Goal: Task Accomplishment & Management: Use online tool/utility

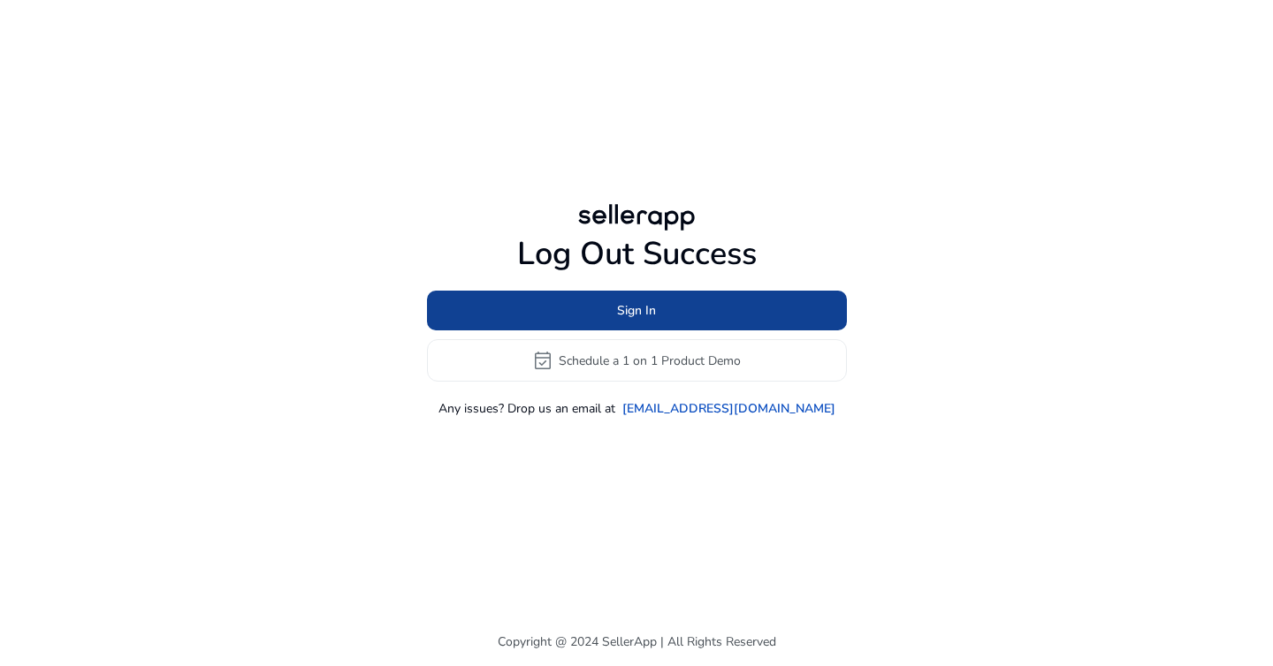
click at [628, 305] on span "Sign In" at bounding box center [636, 310] width 39 height 19
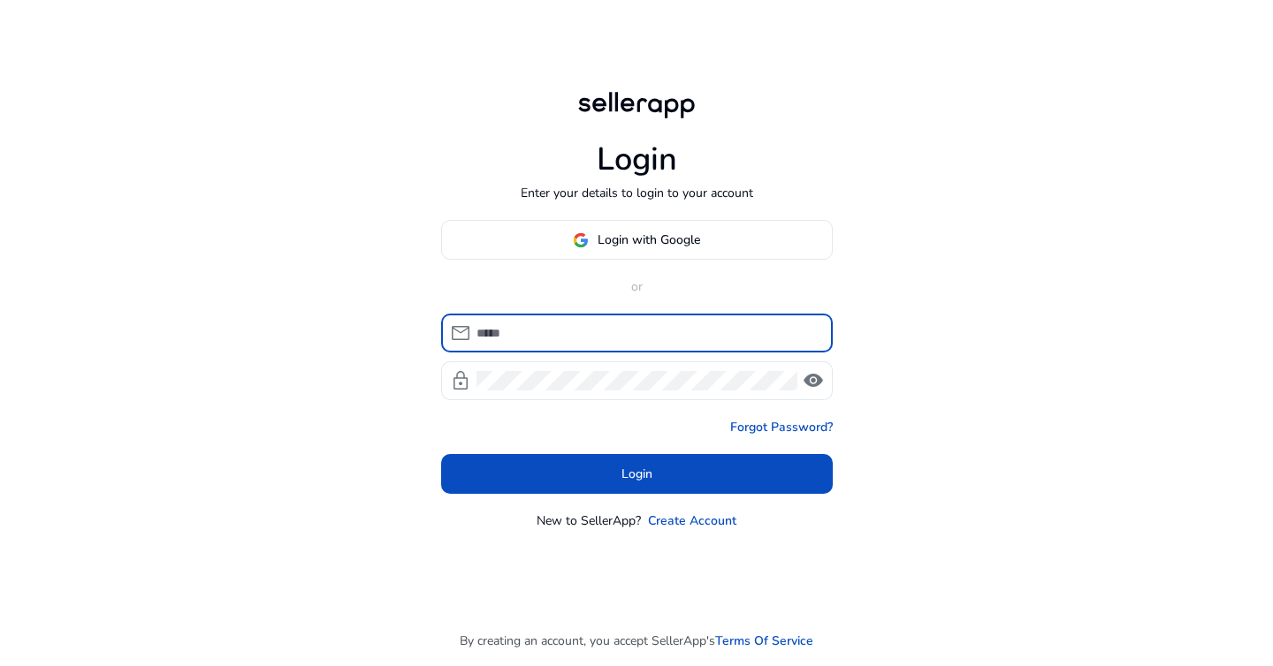
click at [614, 327] on input at bounding box center [647, 332] width 342 height 19
type input "**********"
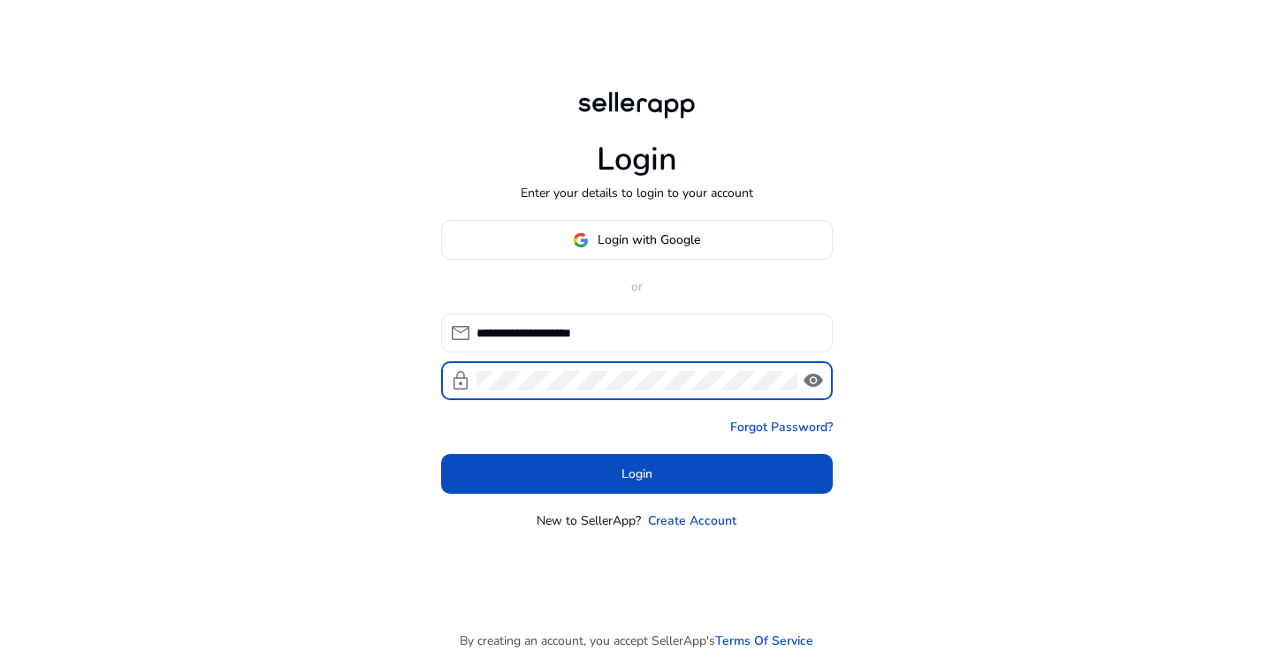
click button "Login" at bounding box center [637, 474] width 392 height 40
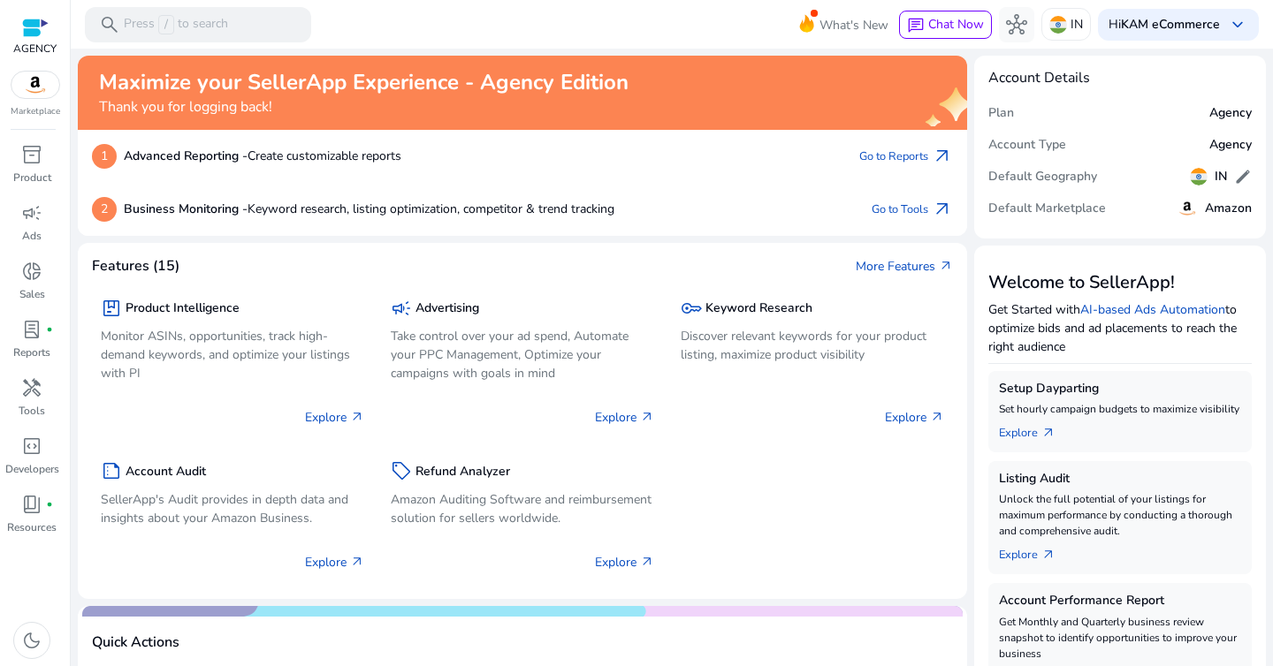
click at [787, 233] on div "2 Business Monitoring - Keyword research, listing optimization, competitor & tr…" at bounding box center [522, 209] width 889 height 53
click at [34, 216] on span "campaign" at bounding box center [31, 212] width 21 height 21
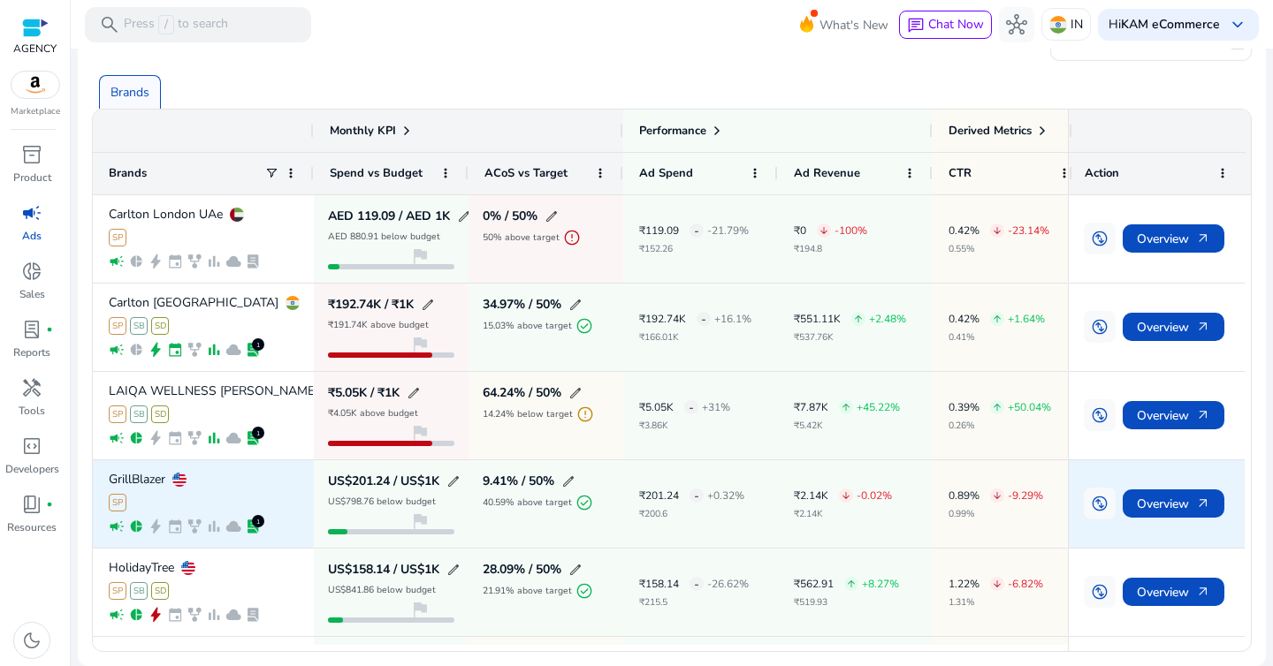
scroll to position [80, 0]
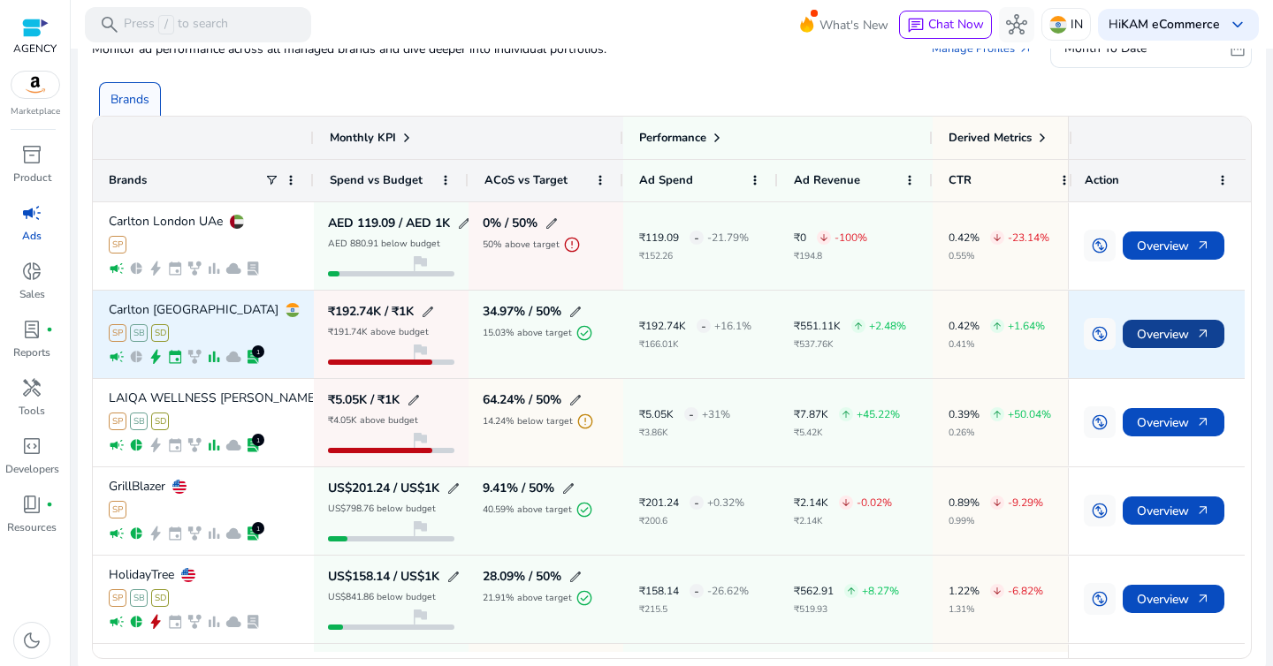
click at [1153, 324] on span "Overview arrow_outward" at bounding box center [1173, 334] width 73 height 36
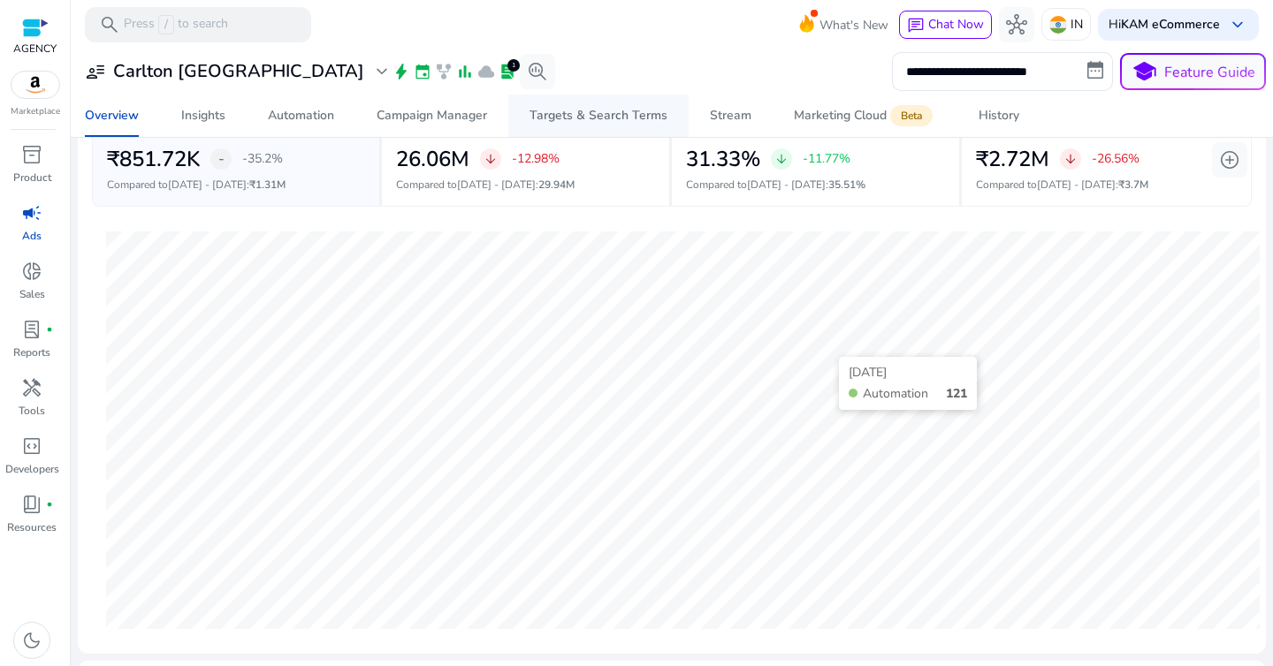
scroll to position [133, 0]
click at [984, 113] on div "History" at bounding box center [998, 116] width 41 height 12
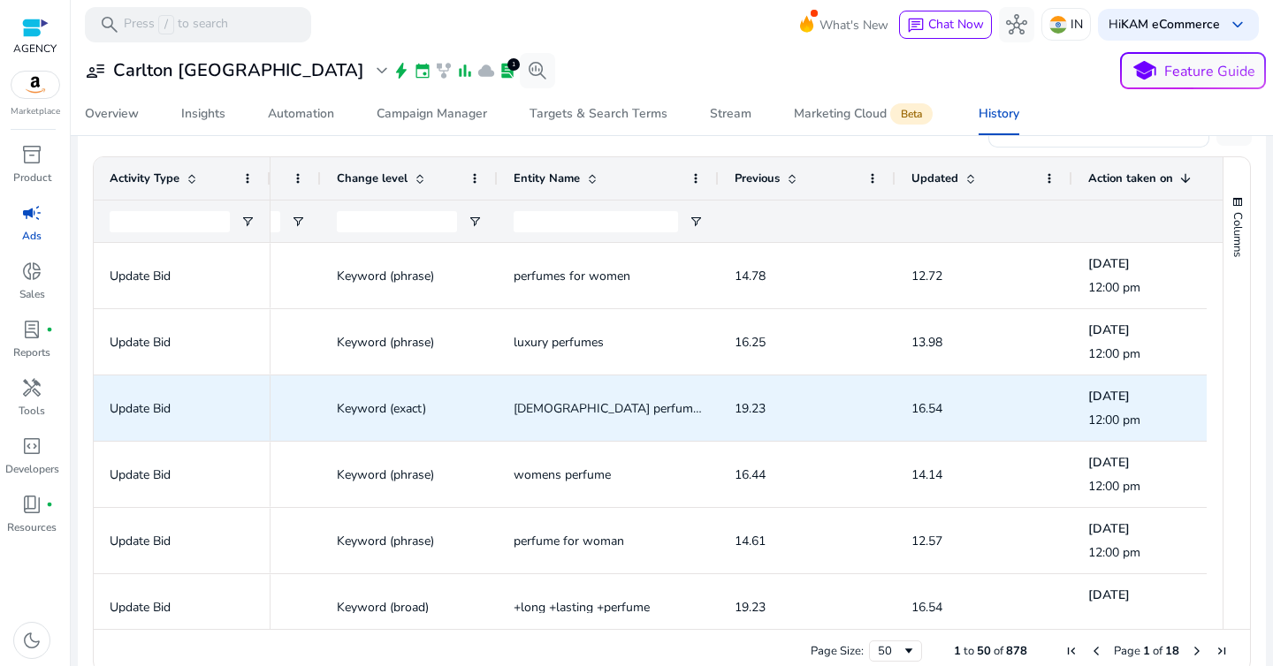
scroll to position [0, 798]
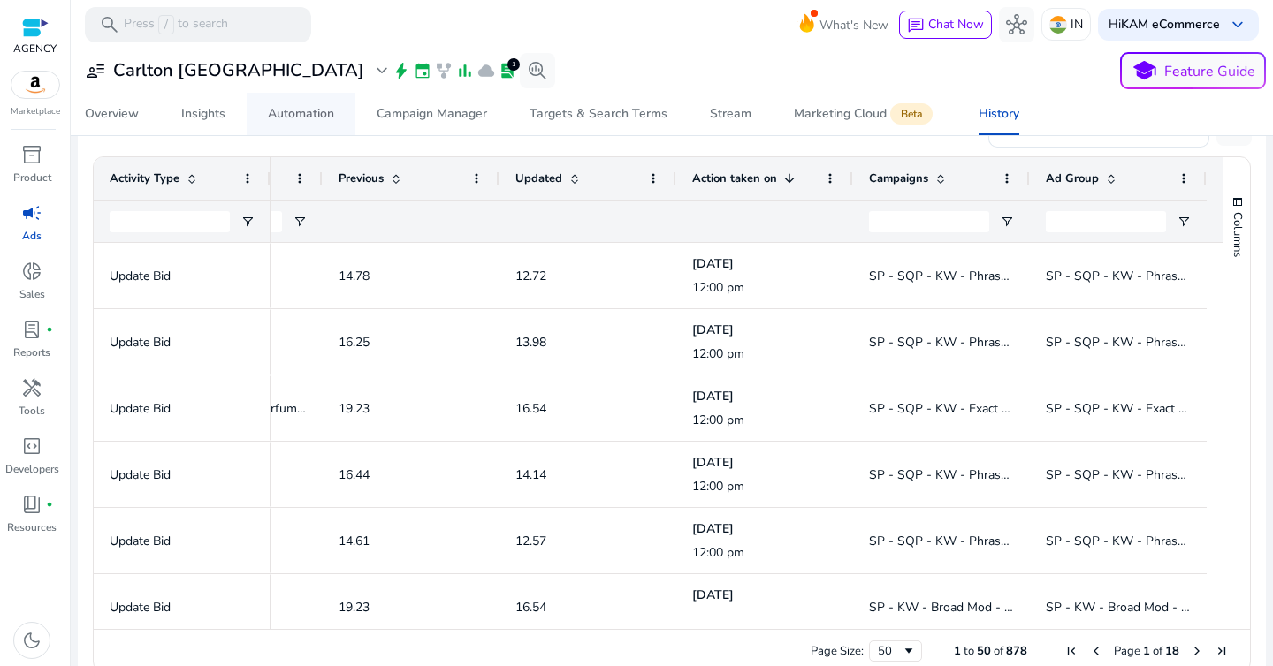
click at [311, 112] on div "Automation" at bounding box center [301, 114] width 66 height 12
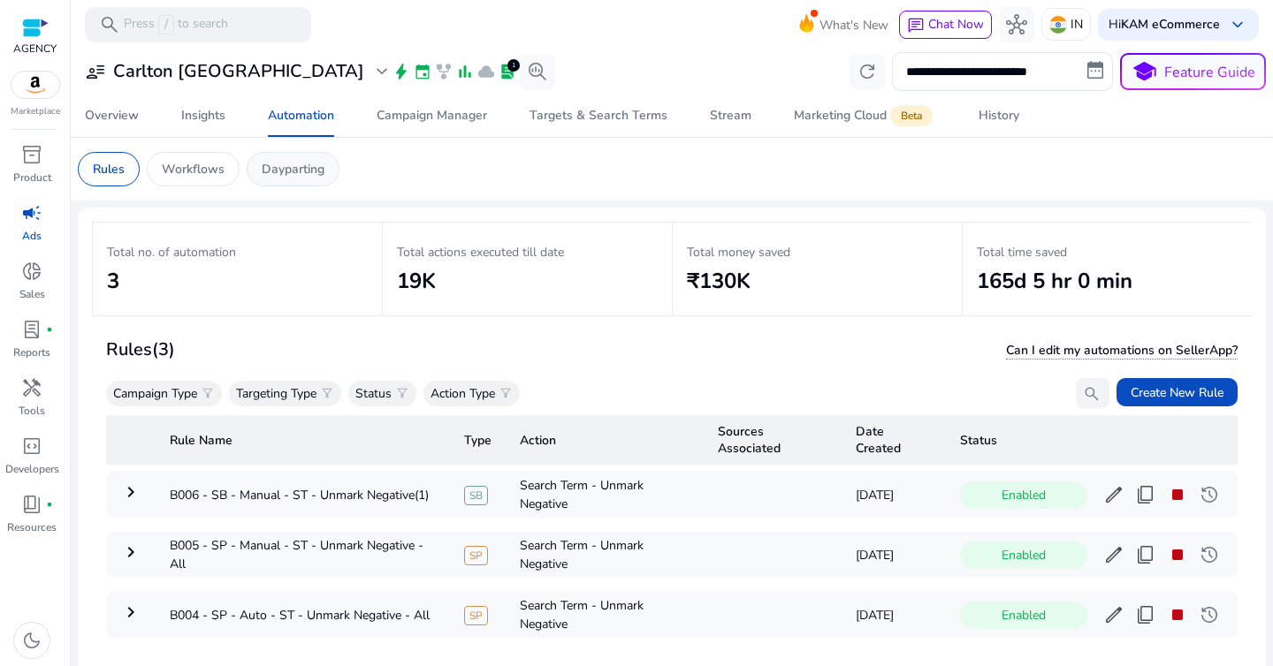
click at [324, 152] on div "Dayparting" at bounding box center [293, 169] width 93 height 34
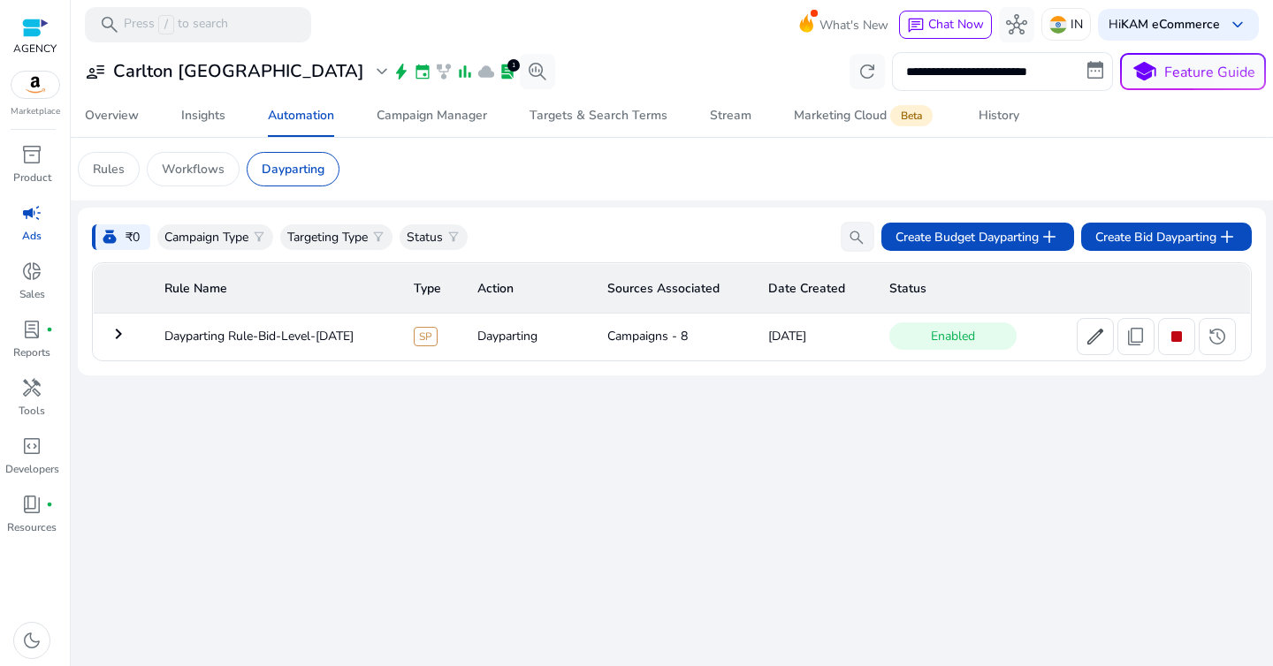
click at [123, 345] on mat-icon "keyboard_arrow_right" at bounding box center [118, 333] width 21 height 21
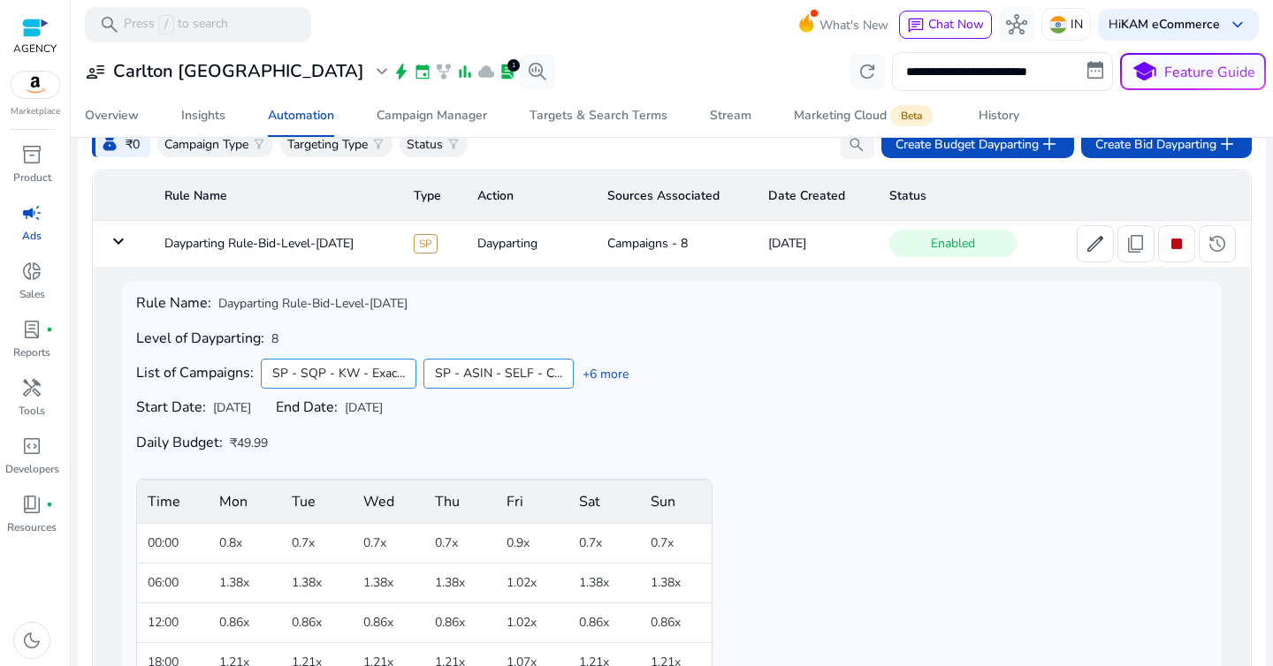
scroll to position [156, 0]
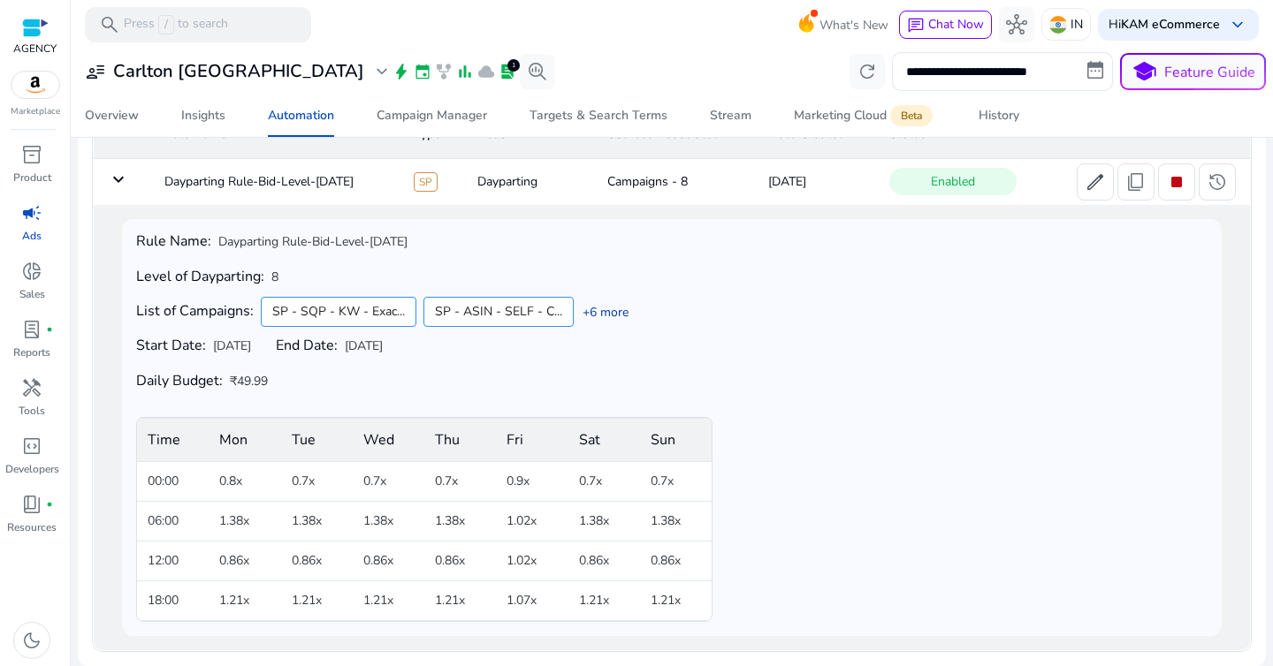
click at [612, 319] on link "+6 more" at bounding box center [601, 312] width 55 height 19
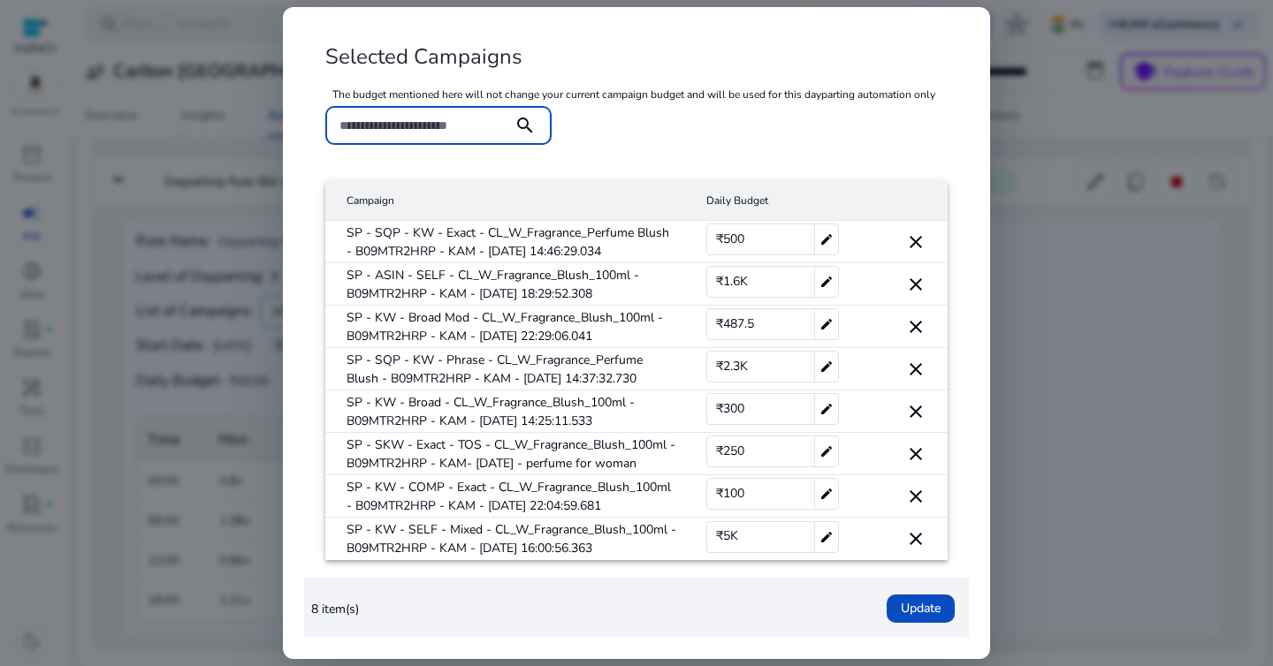
click at [530, 254] on mat-cell "SP - SQP - KW - Exact - CL_W_Fragrance_Perfume Blush - B09MTR2HRP - KAM - [DATE…" at bounding box center [508, 242] width 367 height 42
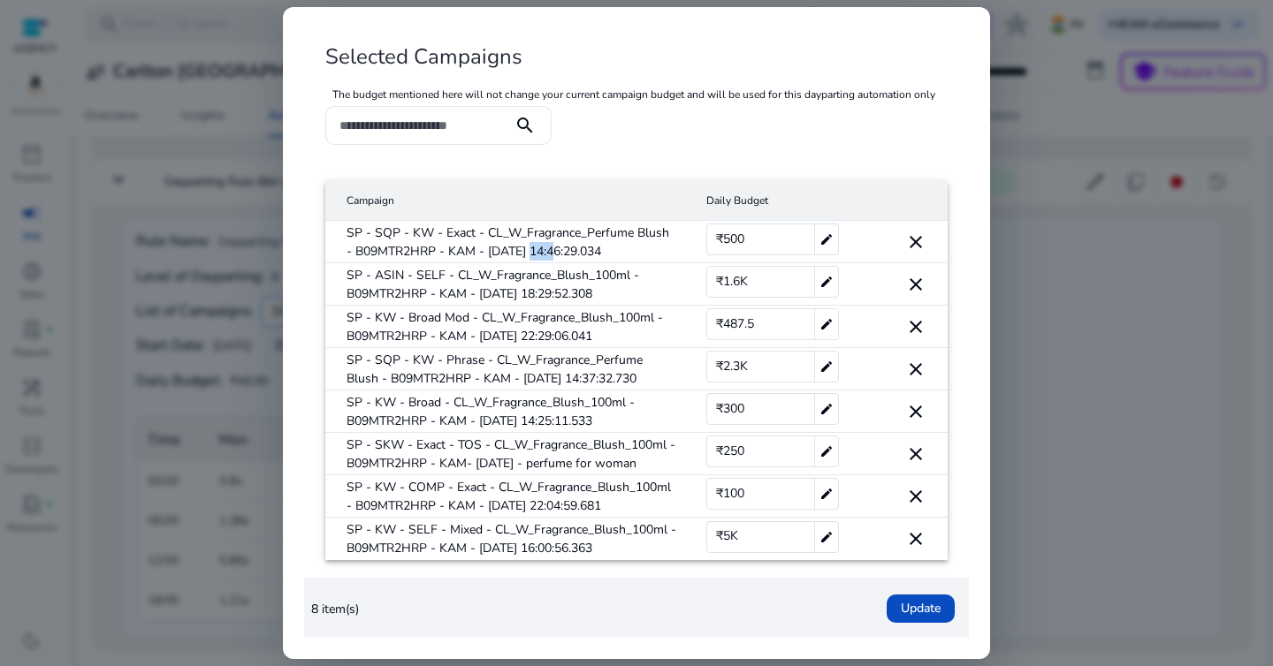
click at [530, 254] on mat-cell "SP - SQP - KW - Exact - CL_W_Fragrance_Perfume Blush - B09MTR2HRP - KAM - [DATE…" at bounding box center [508, 242] width 367 height 42
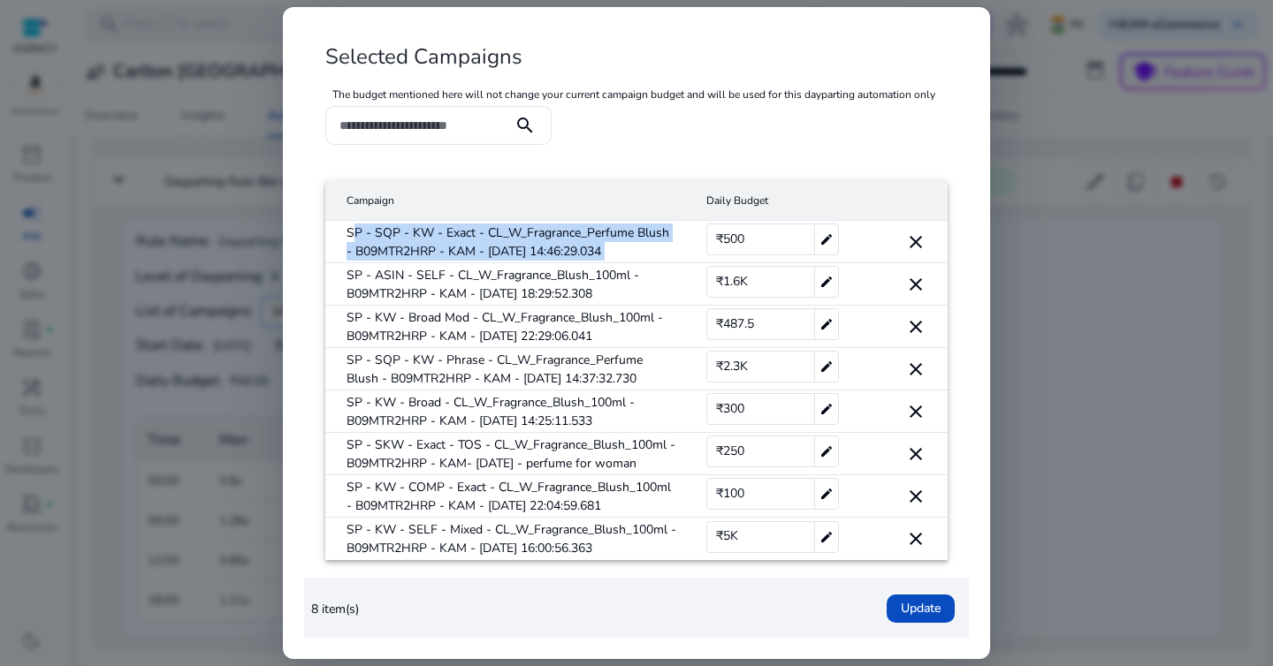
copy mat-cell "SP - SQP - KW - Exact - CL_W_Fragrance_Perfume Blush - B09MTR2HRP - KAM - [DATE…"
click at [514, 289] on mat-cell "SP - ASIN - SELF - CL_W_Fragrance_Blush_100ml - B09MTR2HRP - KAM - [DATE] 18:29…" at bounding box center [508, 284] width 367 height 42
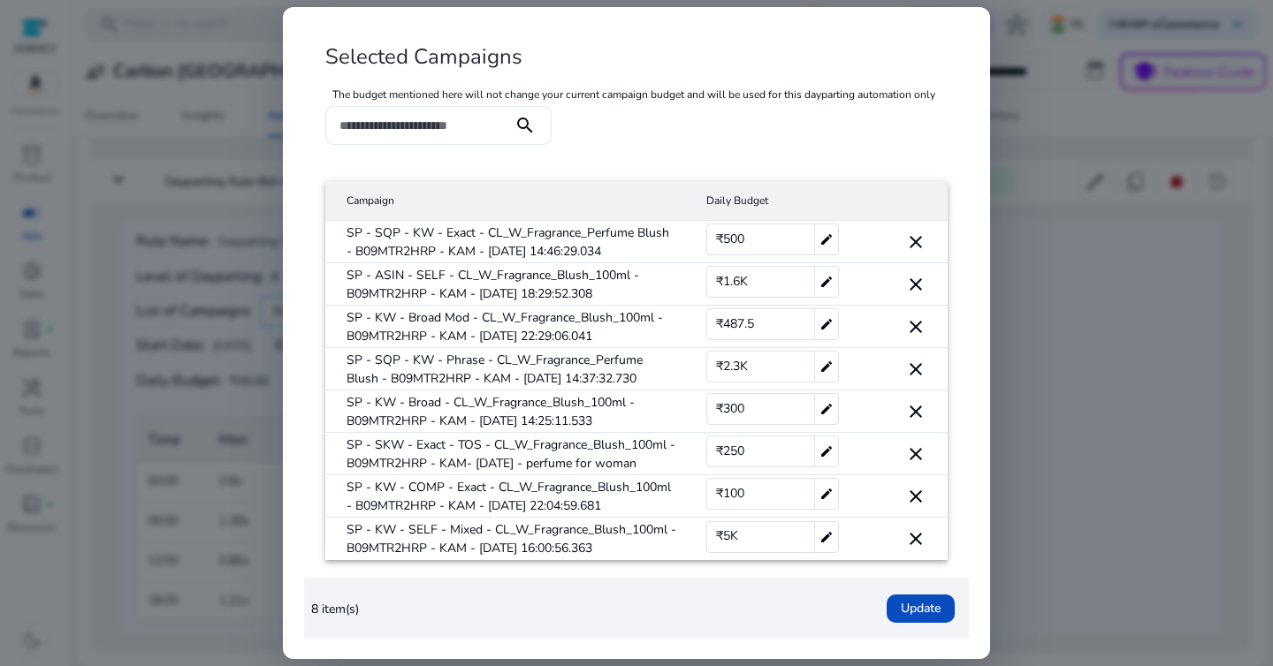
click at [514, 289] on mat-cell "SP - ASIN - SELF - CL_W_Fragrance_Blush_100ml - B09MTR2HRP - KAM - [DATE] 18:29…" at bounding box center [508, 284] width 367 height 42
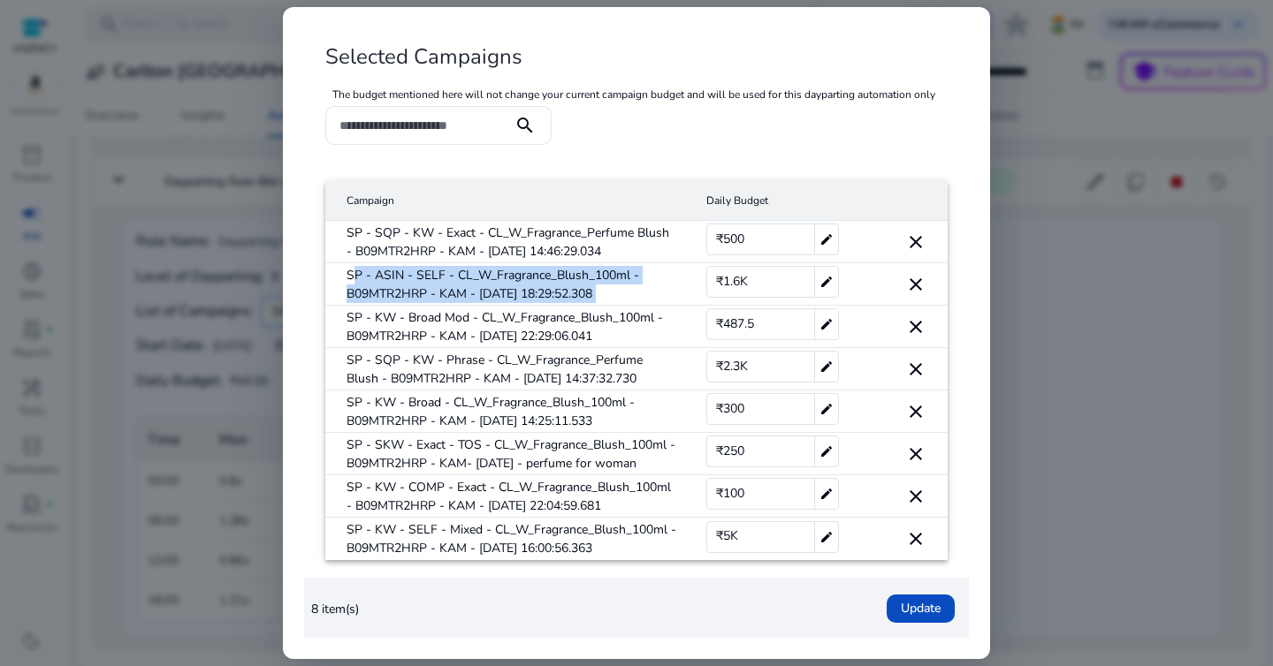
copy mat-cell "SP - ASIN - SELF - CL_W_Fragrance_Blush_100ml - B09MTR2HRP - KAM - [DATE] 18:29…"
click at [513, 324] on mat-cell "SP - KW - Broad Mod - CL_W_Fragrance_Blush_100ml - B09MTR2HRP - KAM - [DATE] 22…" at bounding box center [508, 327] width 367 height 42
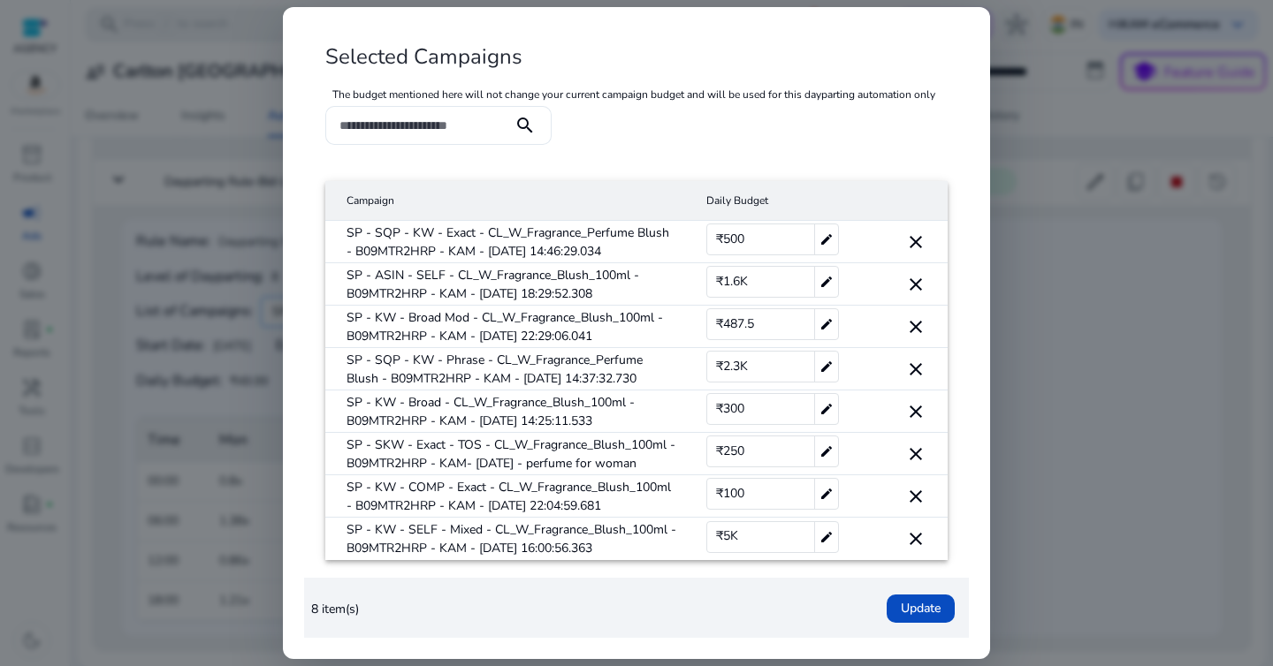
click at [513, 324] on mat-cell "SP - KW - Broad Mod - CL_W_Fragrance_Blush_100ml - B09MTR2HRP - KAM - [DATE] 22…" at bounding box center [508, 327] width 367 height 42
copy mat-cell "SP - KW - Broad Mod - CL_W_Fragrance_Blush_100ml - B09MTR2HRP - KAM - [DATE] 22…"
click at [1072, 369] on div at bounding box center [636, 333] width 1273 height 666
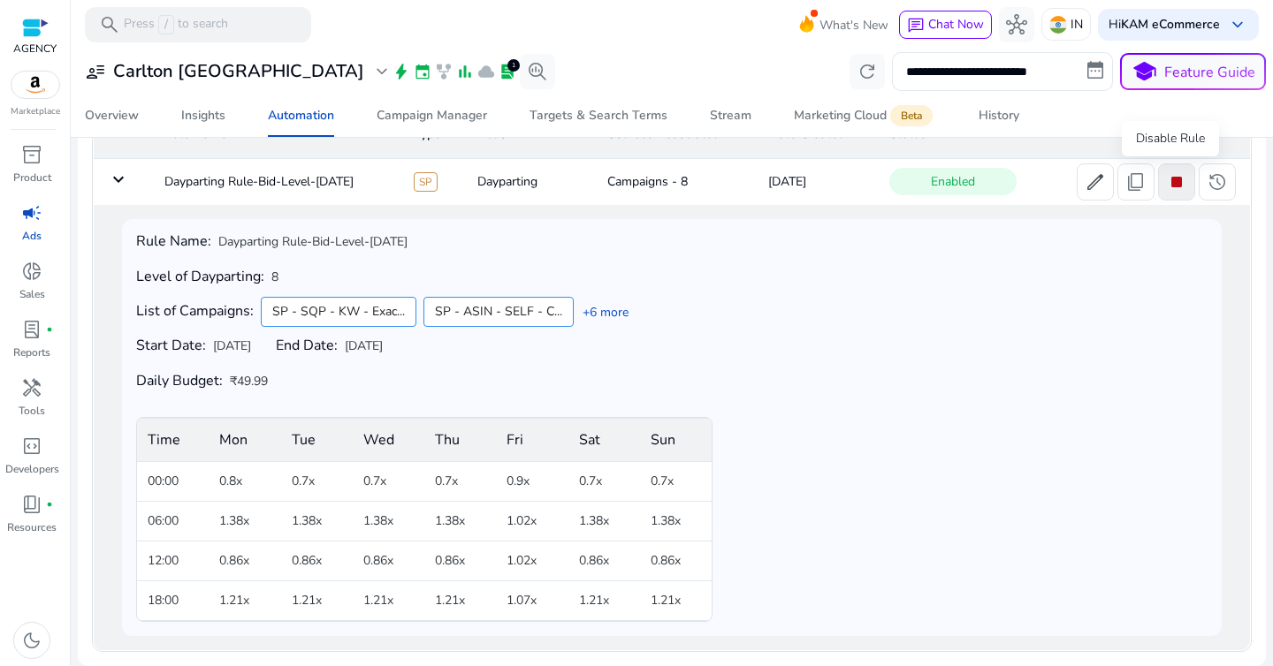
click at [1166, 185] on span "stop" at bounding box center [1176, 181] width 21 height 21
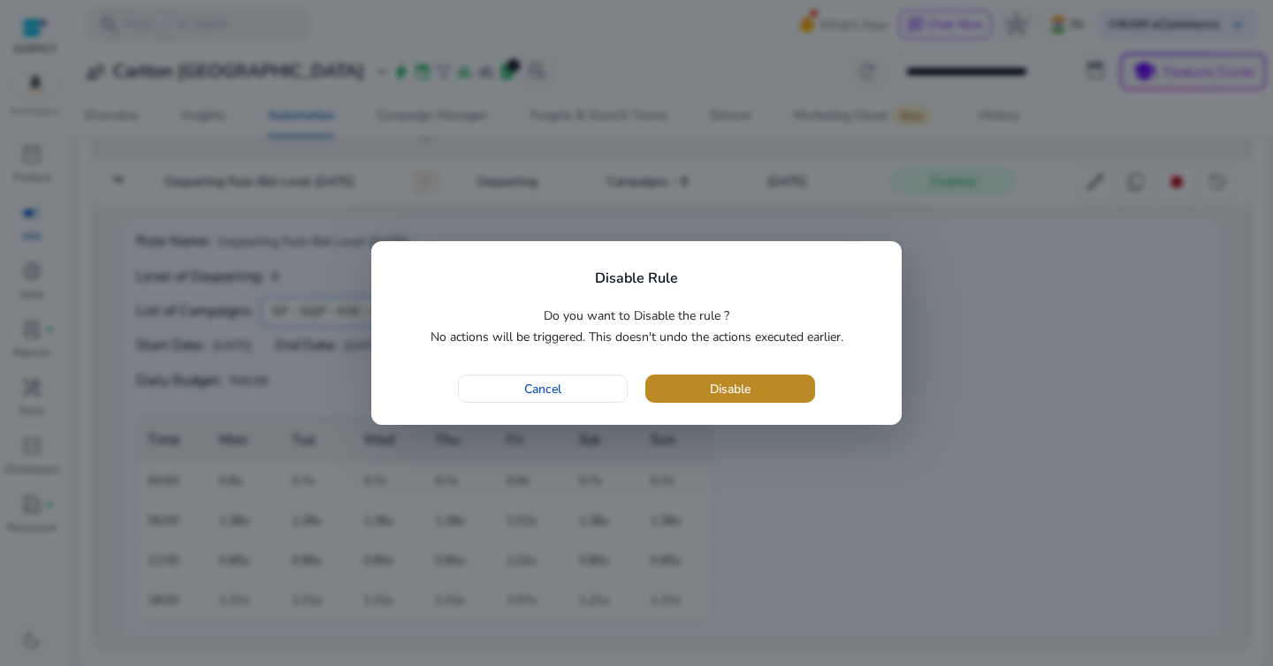
click at [758, 381] on span "button" at bounding box center [730, 389] width 170 height 42
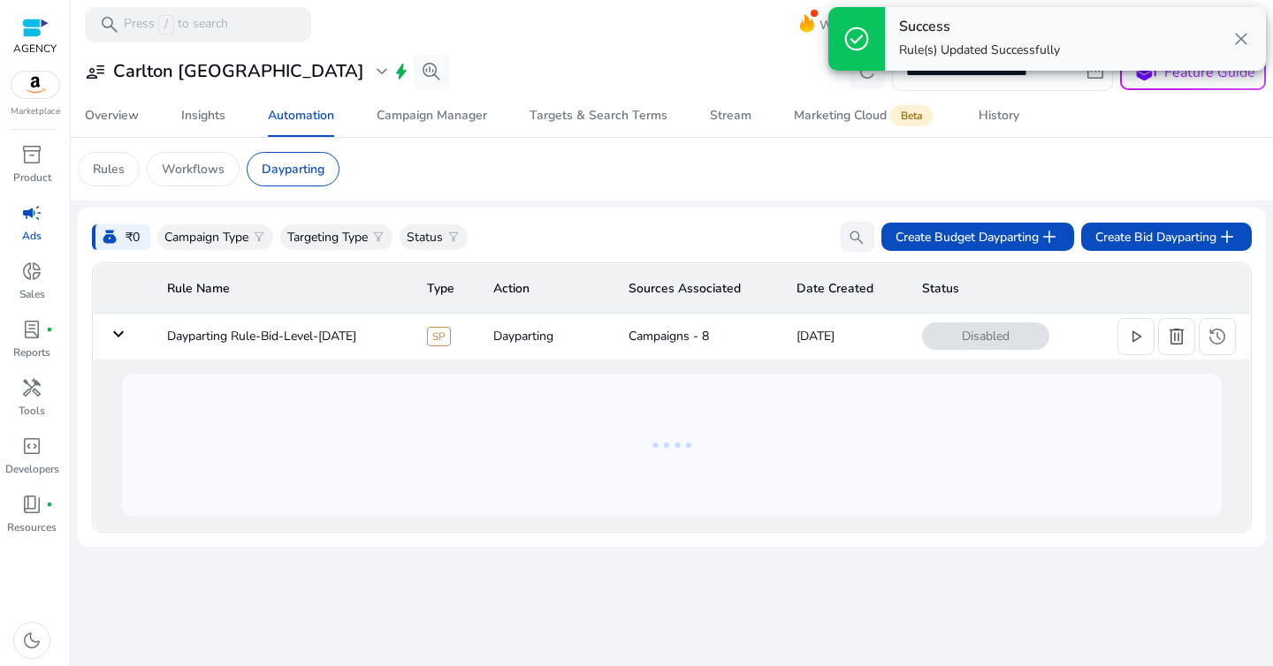
scroll to position [0, 0]
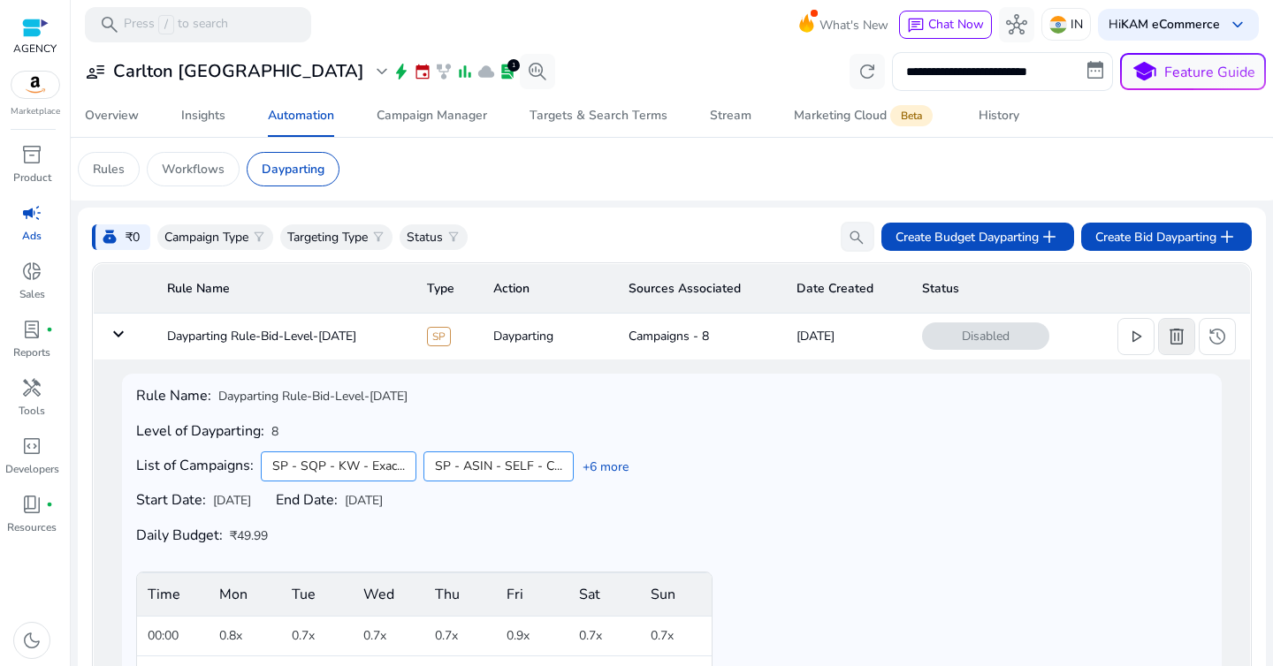
click at [1166, 352] on span at bounding box center [1176, 337] width 35 height 42
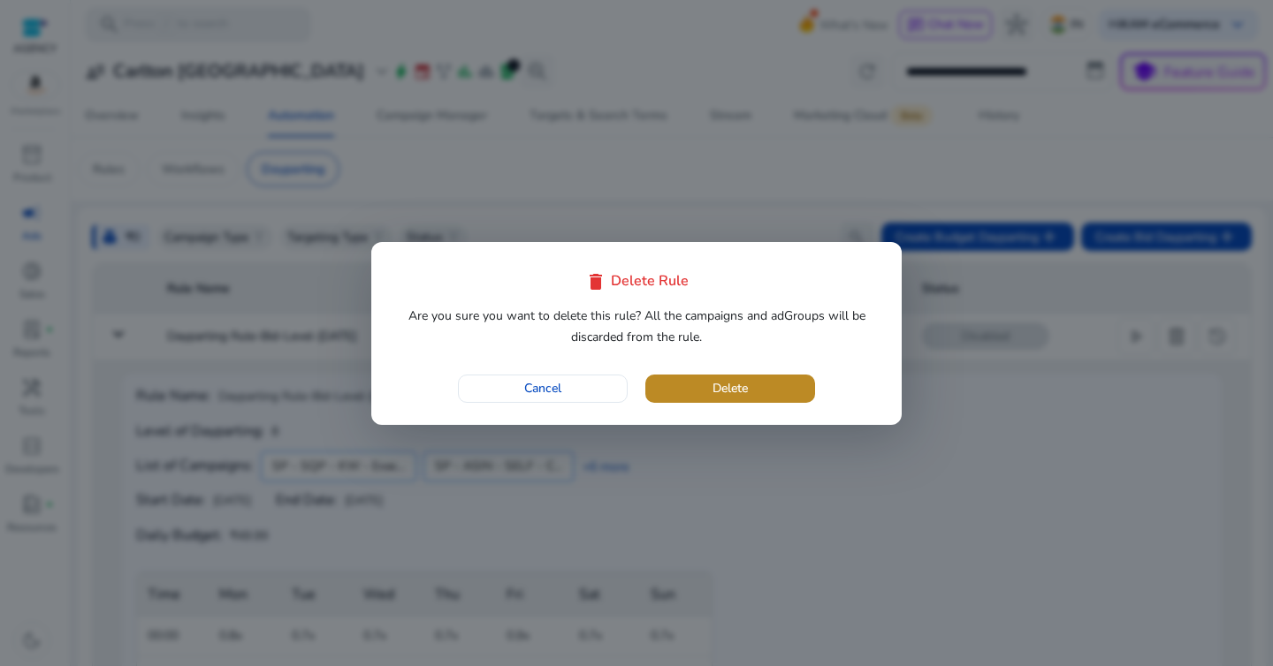
click at [780, 392] on span "button" at bounding box center [730, 389] width 170 height 42
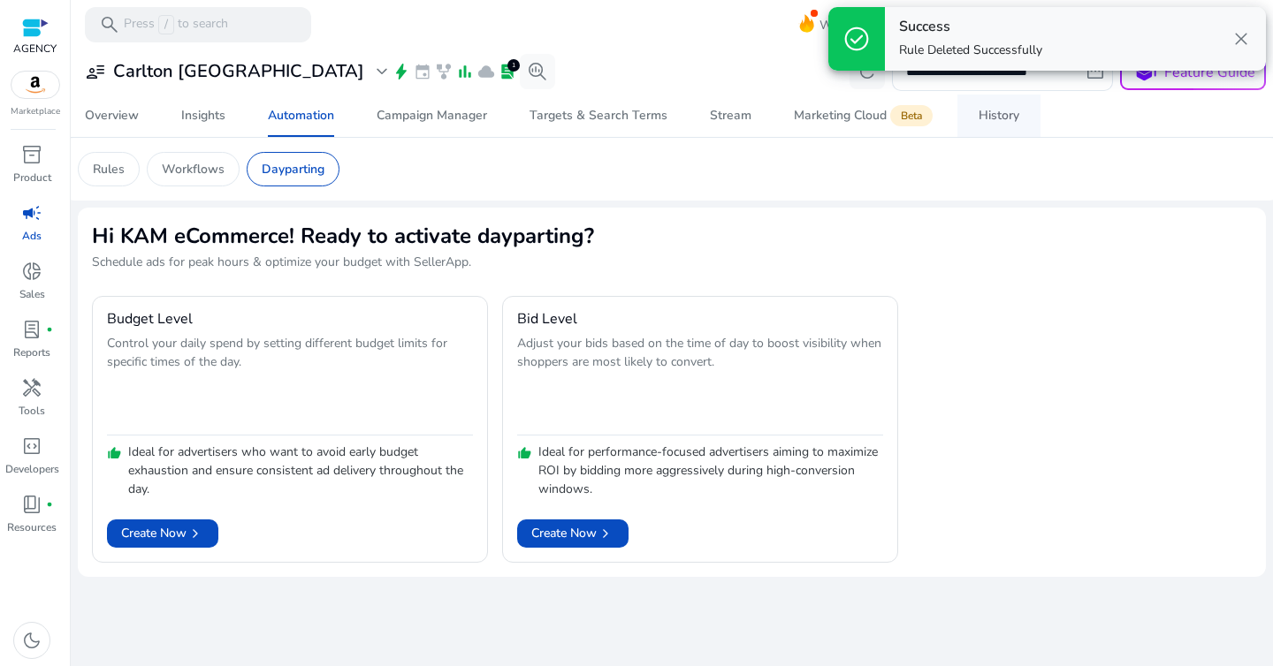
click at [970, 121] on link "History" at bounding box center [998, 116] width 83 height 42
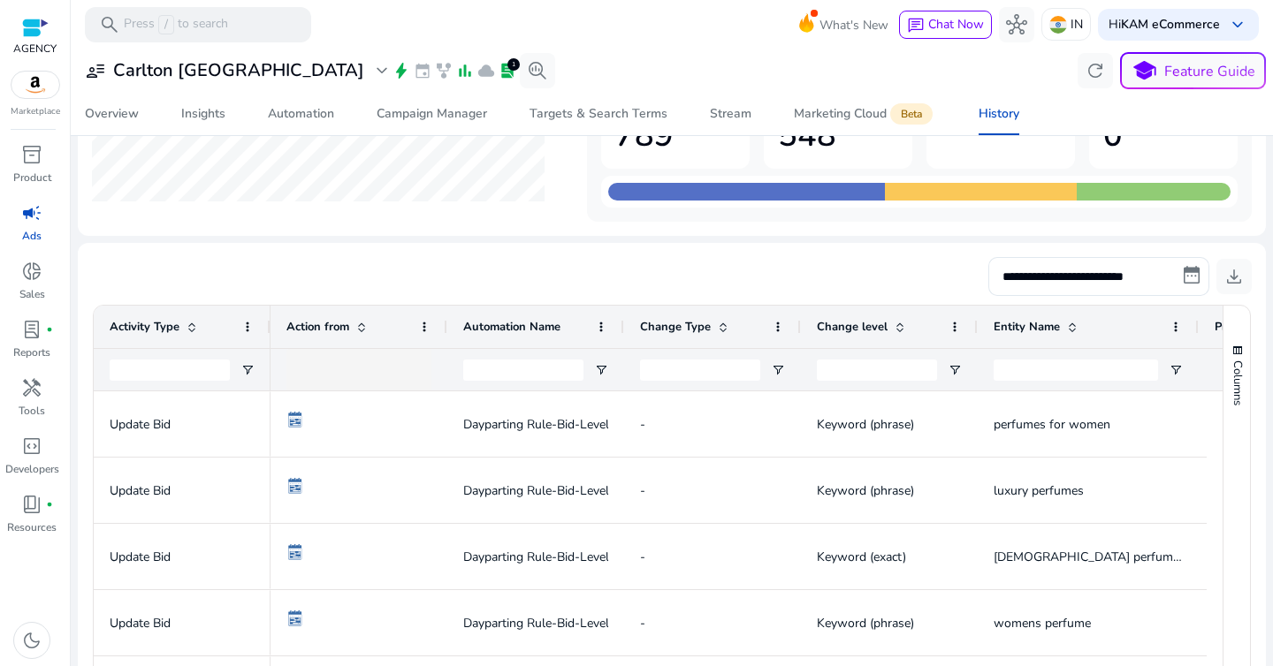
scroll to position [187, 0]
click at [592, 377] on div at bounding box center [535, 368] width 177 height 42
click at [599, 372] on span "Open Filter Menu" at bounding box center [601, 369] width 14 height 14
click at [251, 372] on span "Open Filter Menu" at bounding box center [247, 369] width 14 height 14
click at [182, 280] on div "**********" at bounding box center [672, 275] width 1160 height 39
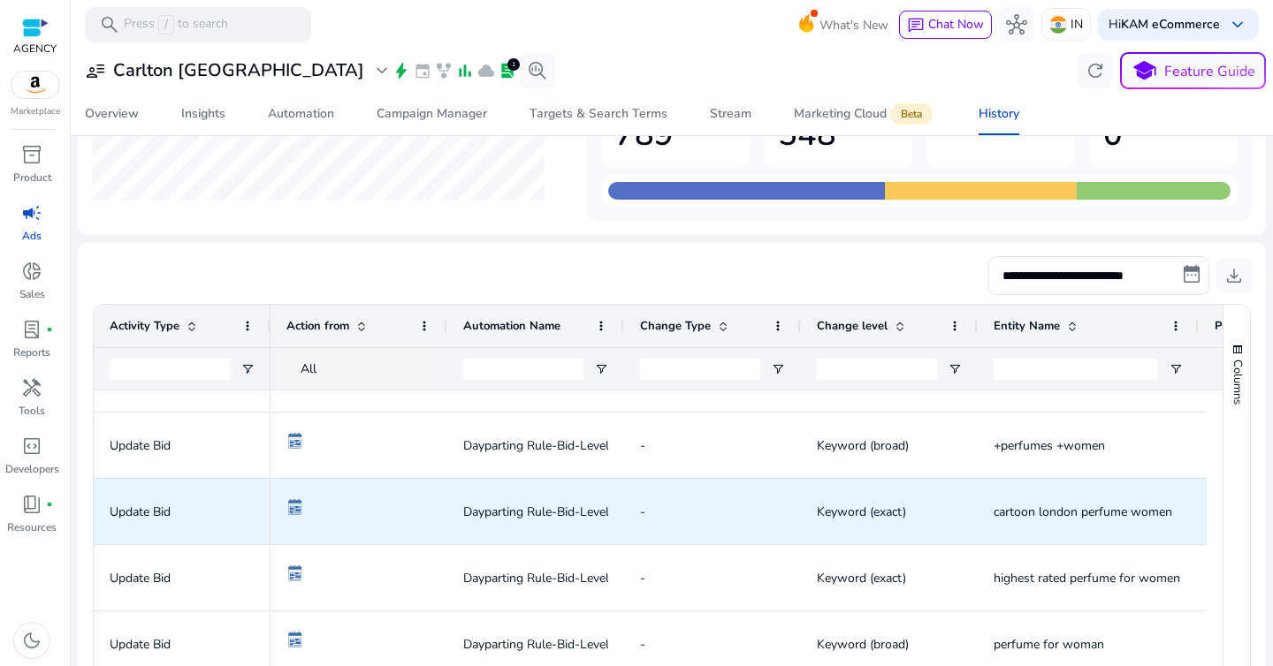
scroll to position [1019, 0]
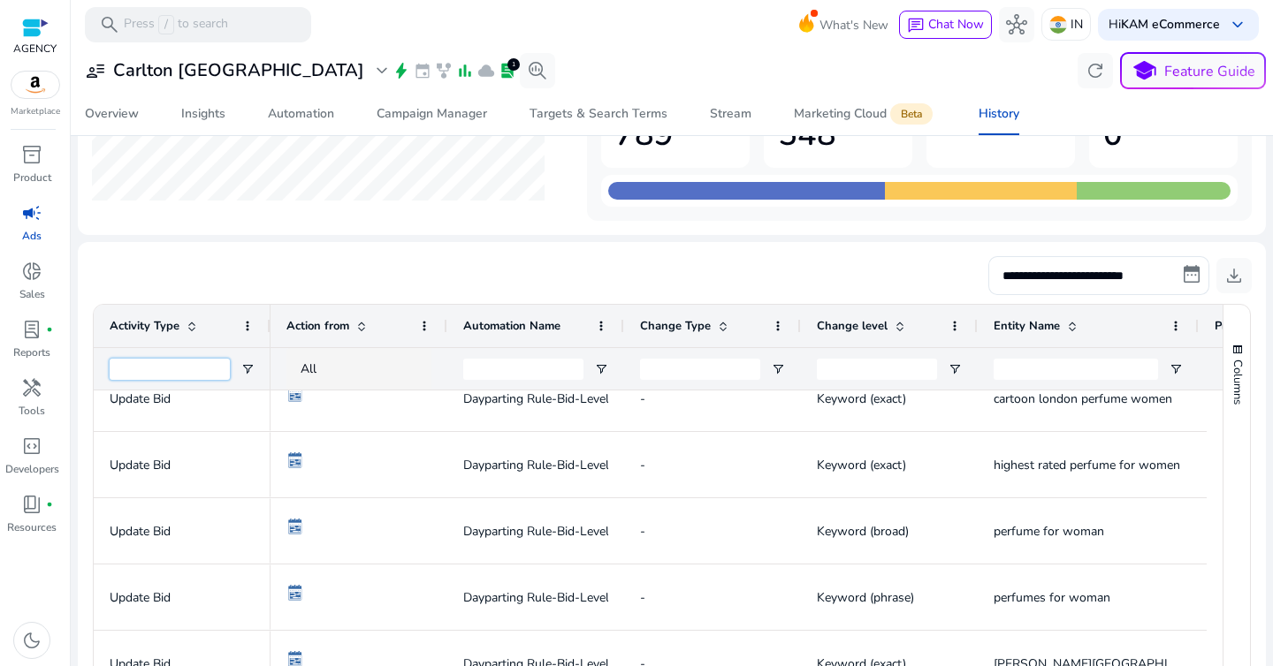
click at [178, 376] on input "Activity Type Filter Input" at bounding box center [170, 369] width 120 height 21
type input "********"
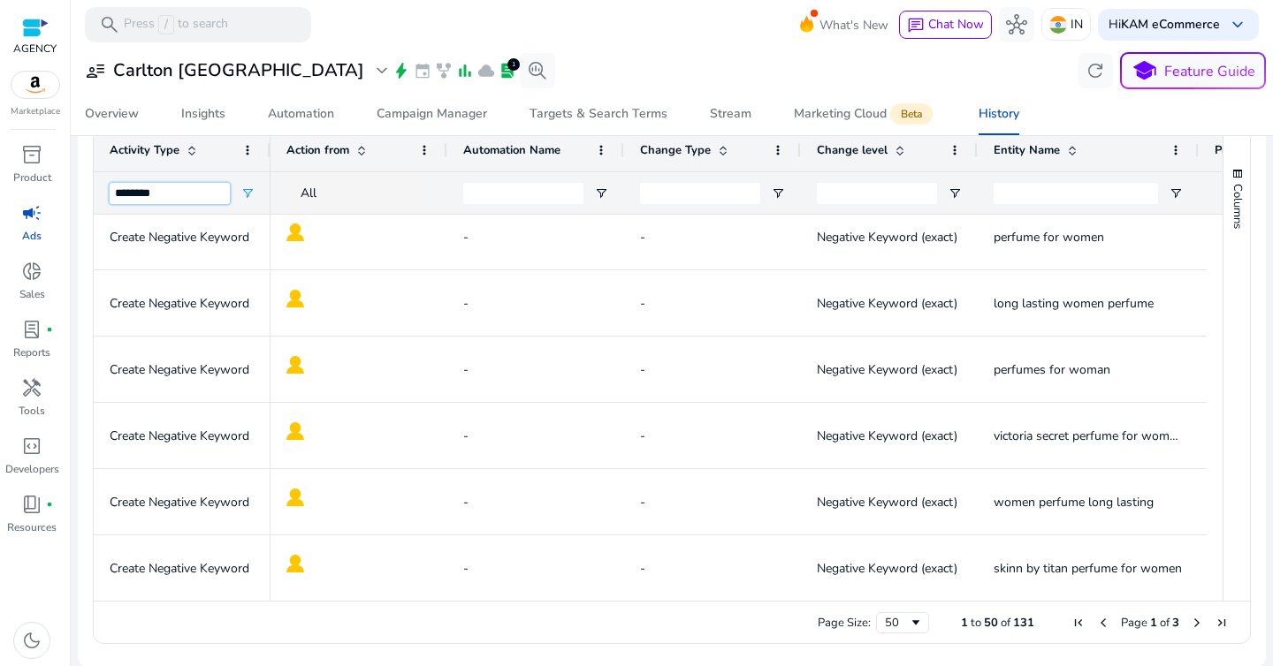
scroll to position [2662, 0]
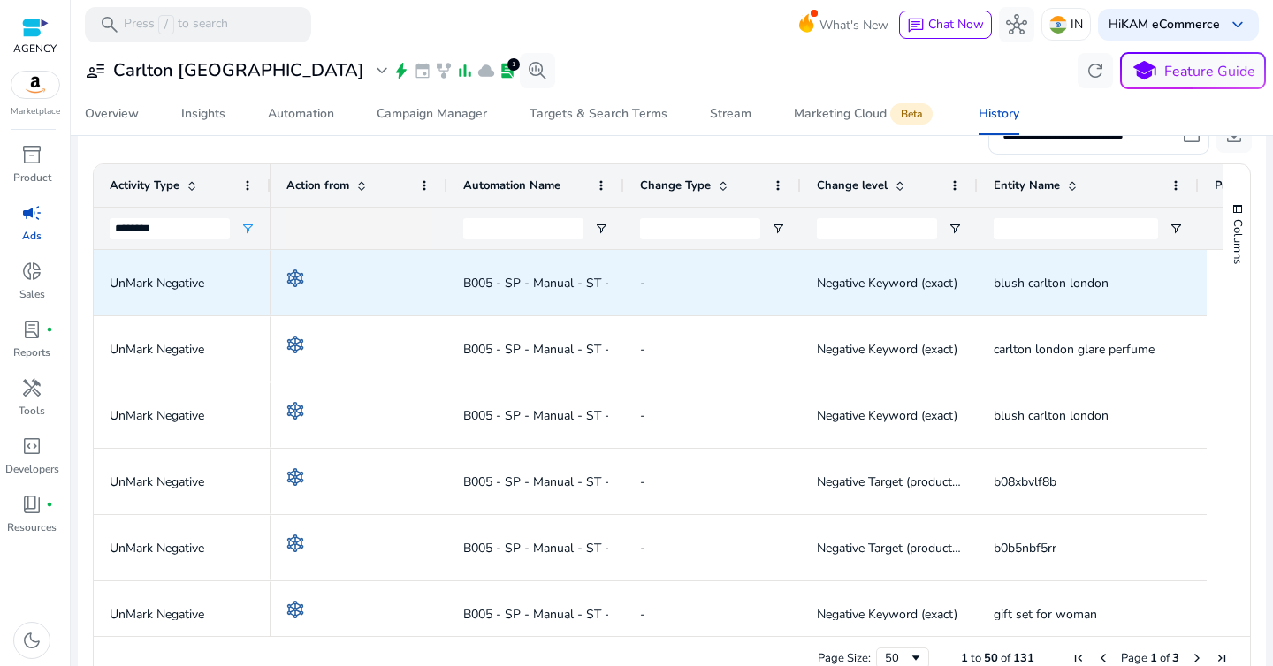
click at [1042, 284] on span "blush carlton london" at bounding box center [1050, 283] width 115 height 17
copy span "carlton"
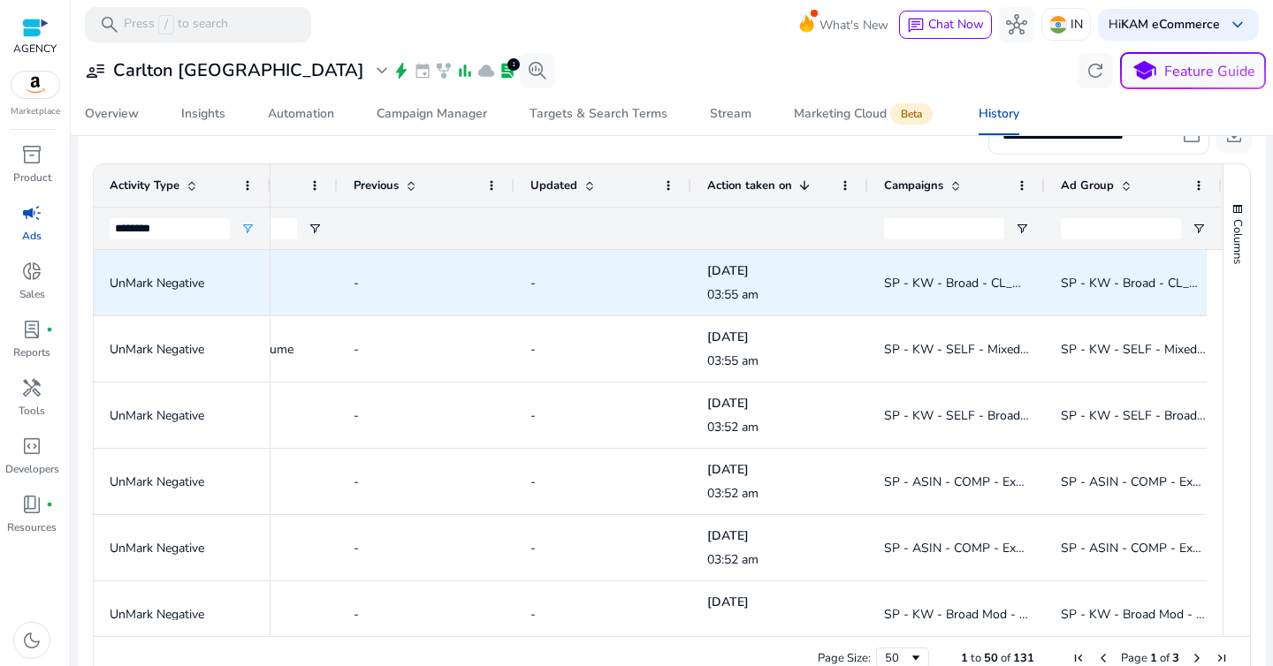
click at [953, 283] on span "SP - KW - Broad - CL_M/W_Perfume Gift Set_Gift - Mixed Product - KAM - [DATE]" at bounding box center [1115, 283] width 462 height 17
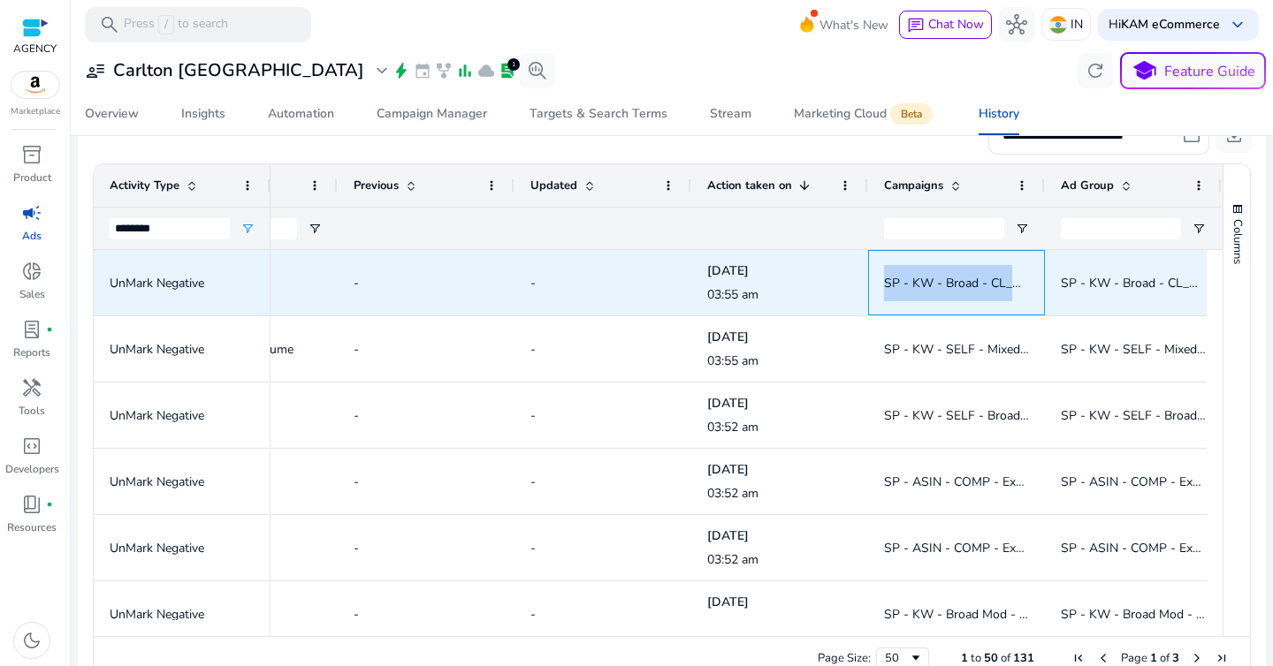
copy span "SP - KW - Broad - CL_M/W_Perfume Gift Set_Gift - Mixed Product - KAM - [DATE]"
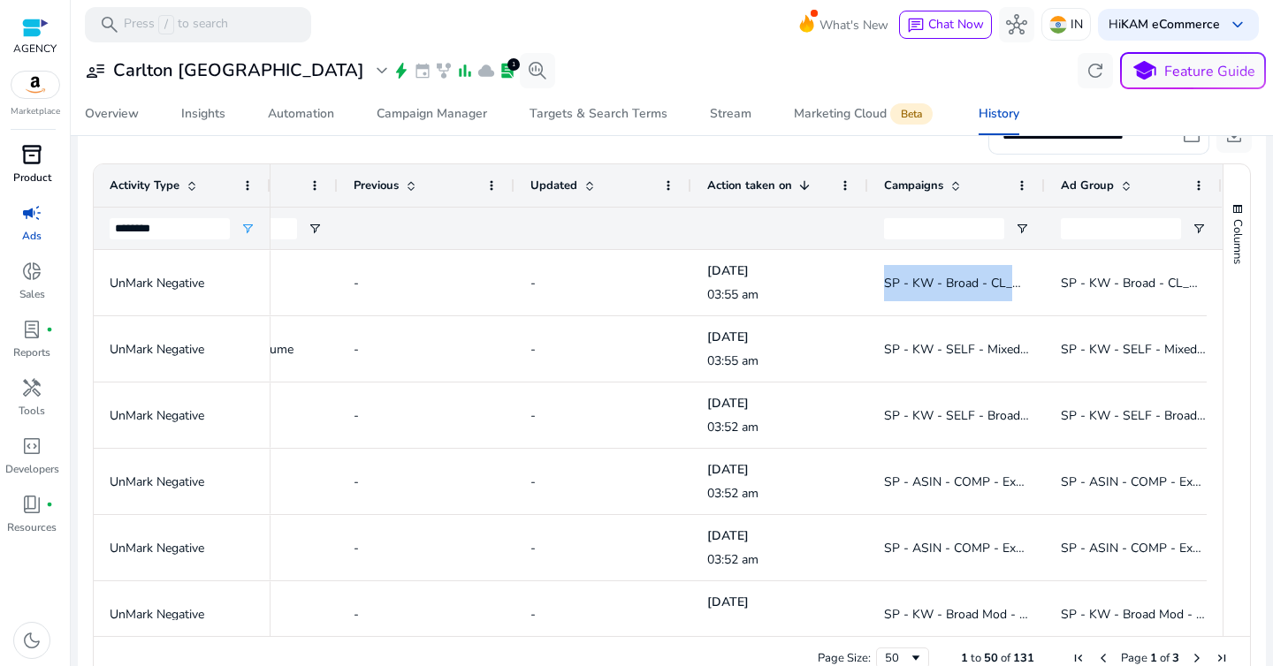
click at [37, 144] on span "inventory_2" at bounding box center [31, 154] width 21 height 21
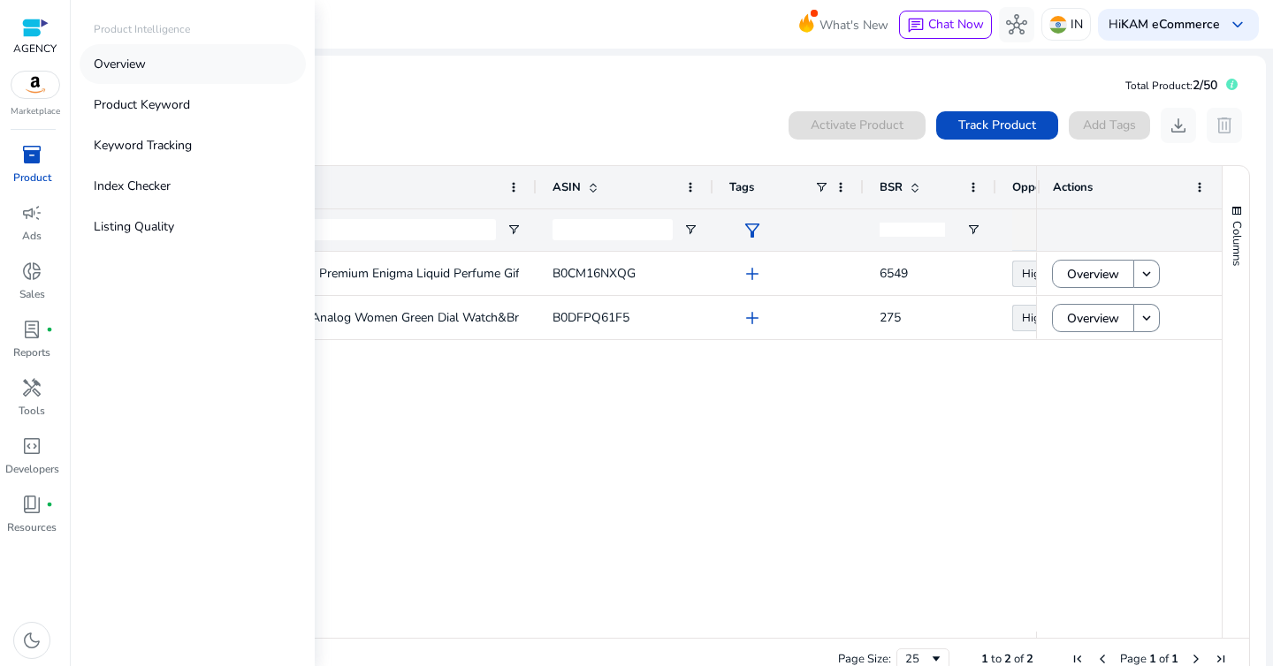
click at [130, 72] on p "Overview" at bounding box center [120, 64] width 52 height 19
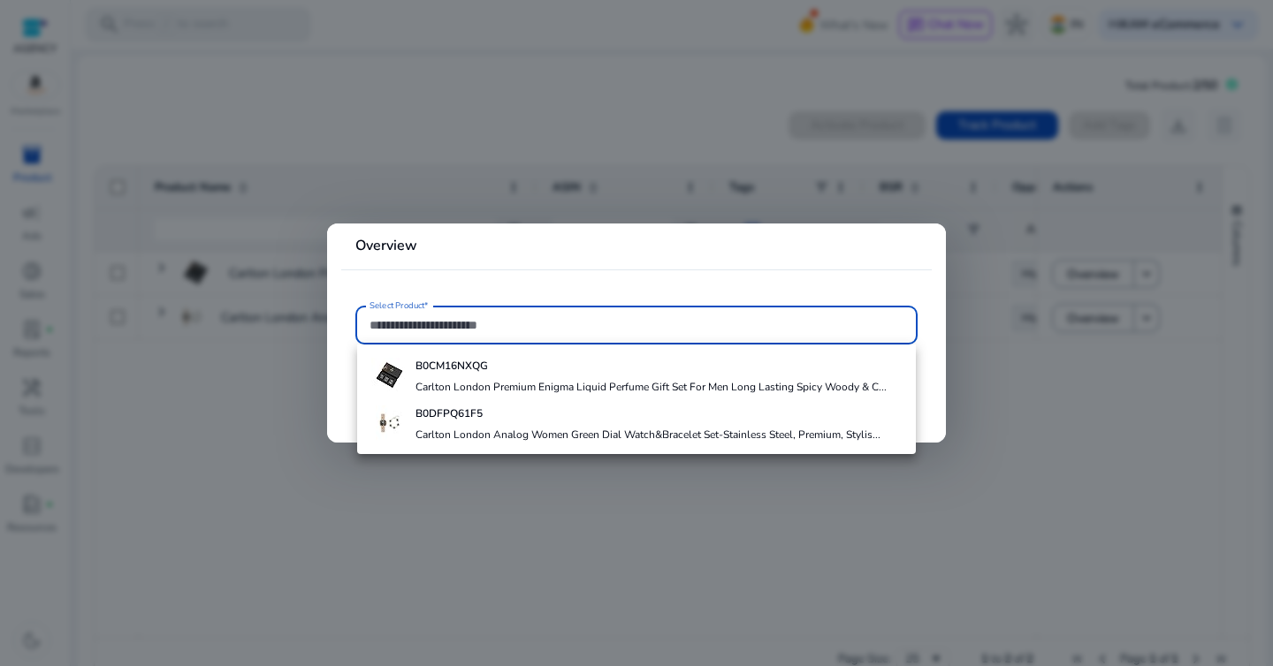
click at [529, 284] on mat-card "Overview Select Product*" at bounding box center [636, 333] width 619 height 218
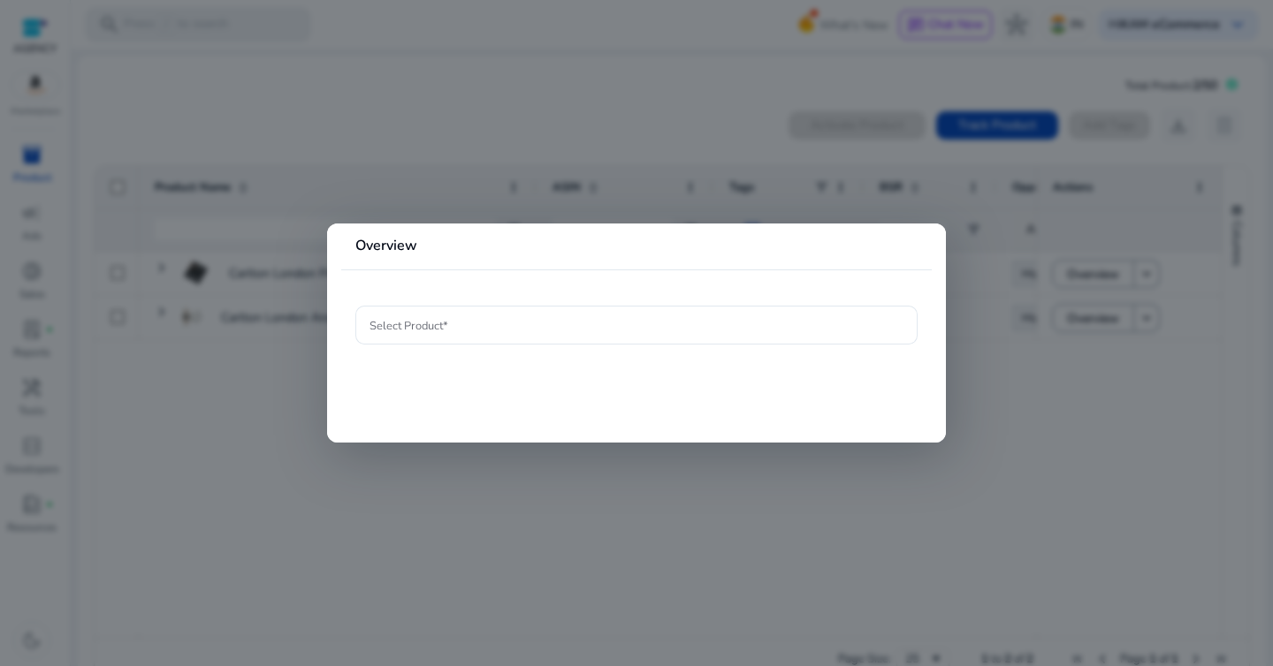
click at [603, 194] on div at bounding box center [636, 333] width 1273 height 666
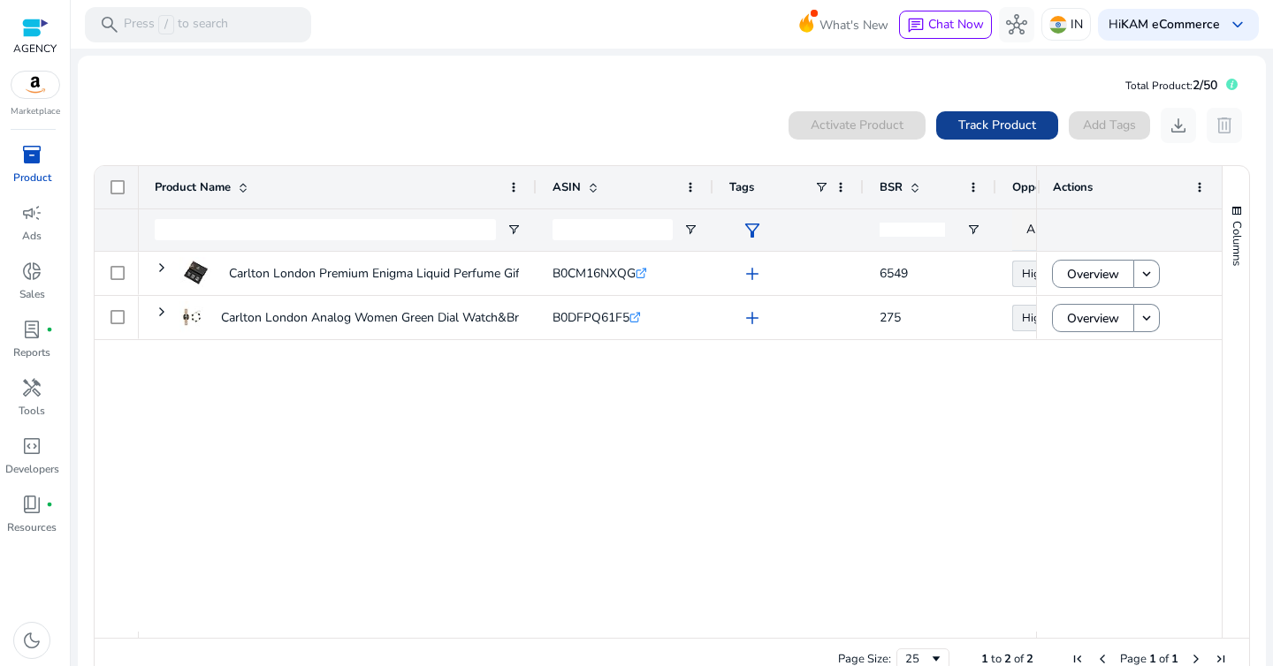
click at [958, 127] on span "Track Product" at bounding box center [997, 125] width 78 height 19
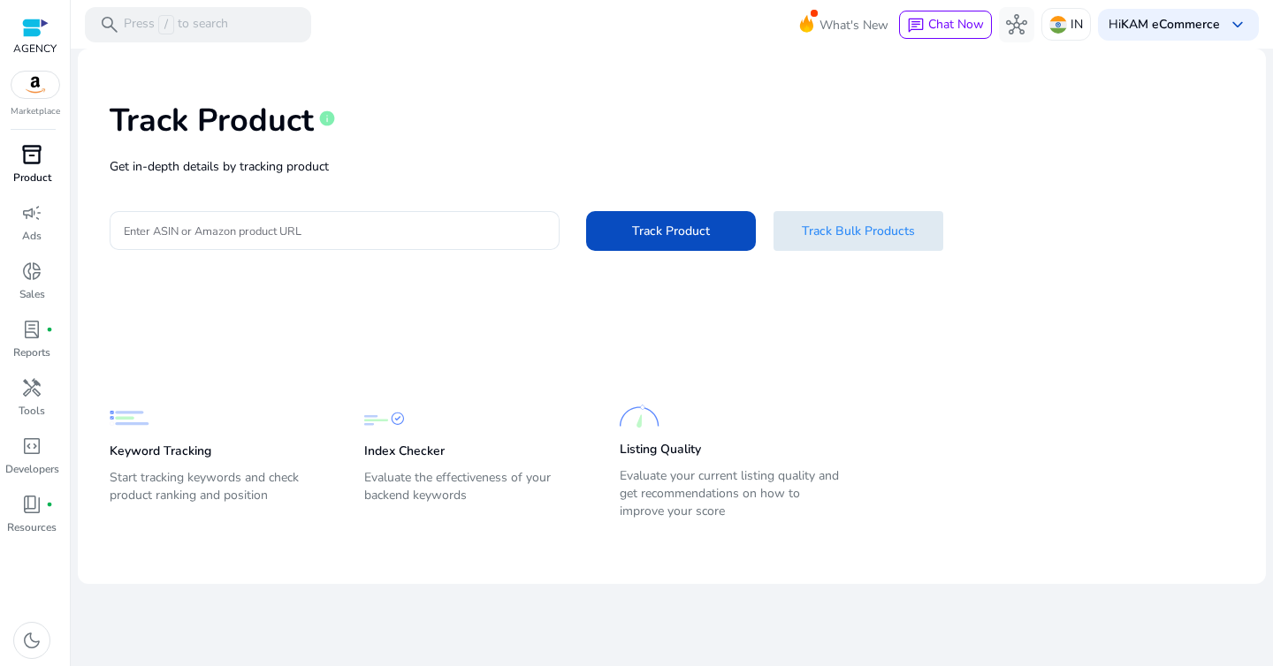
click at [813, 225] on span "Track Bulk Products" at bounding box center [858, 231] width 113 height 19
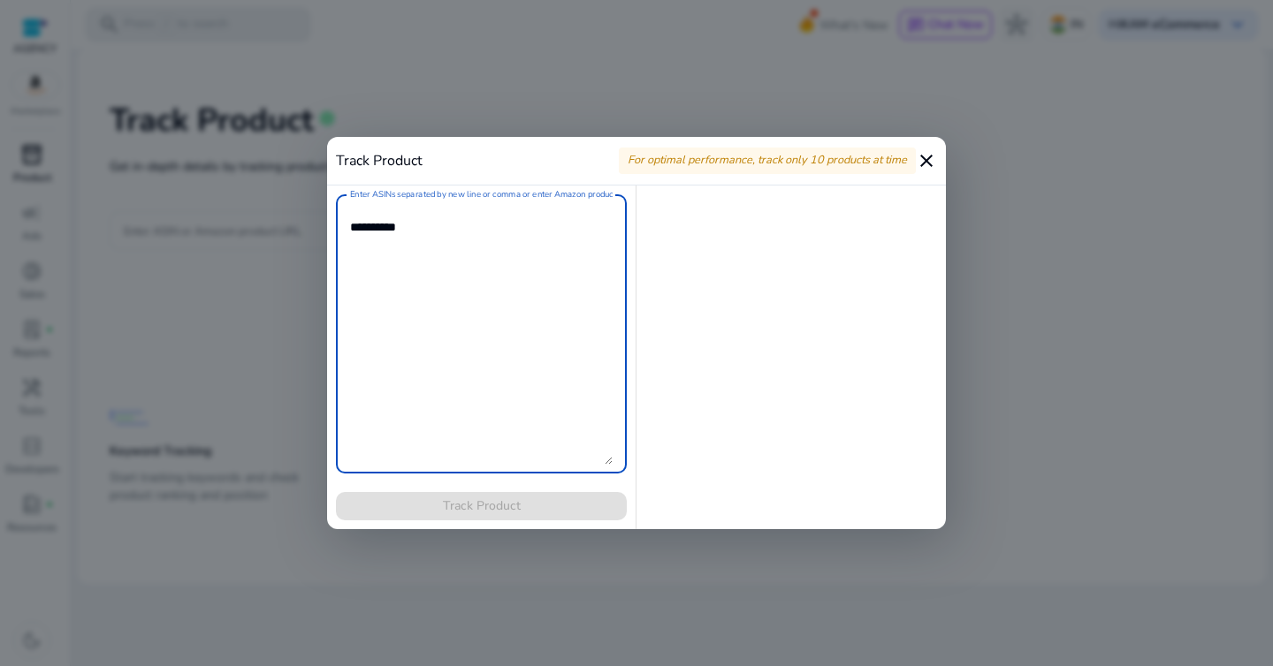
paste textarea "**********"
type textarea "**********"
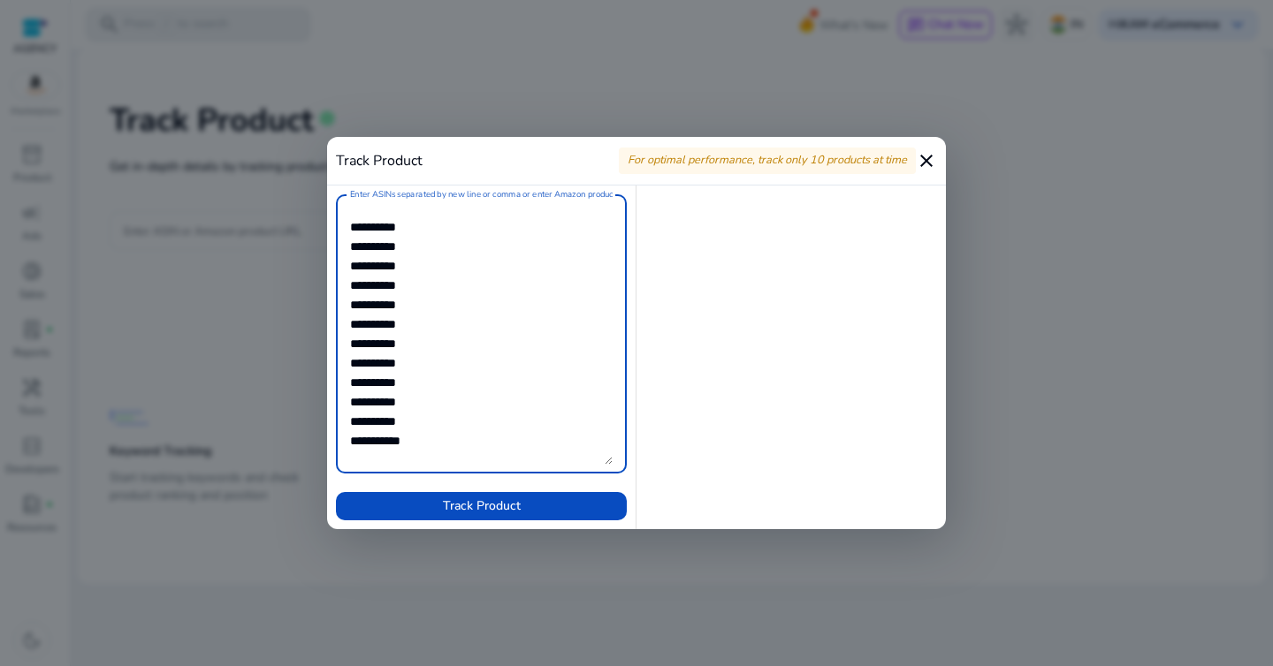
type textarea "**********"
